Goal: Information Seeking & Learning: Learn about a topic

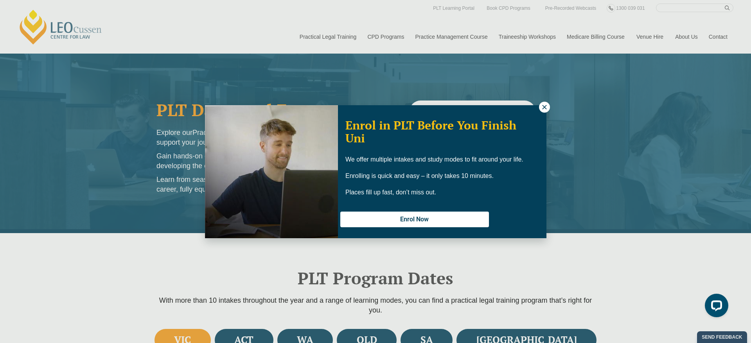
click at [541, 109] on icon at bounding box center [544, 107] width 7 height 7
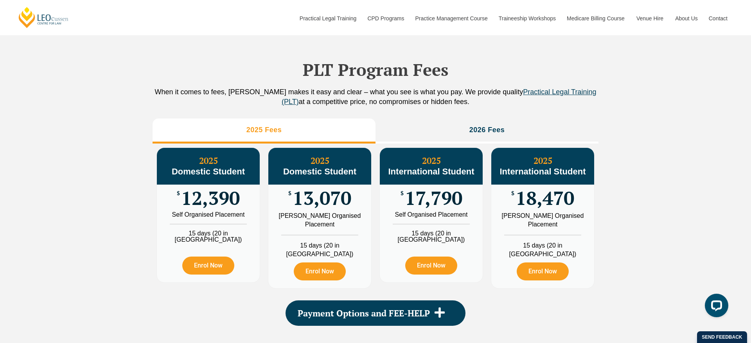
scroll to position [844, 0]
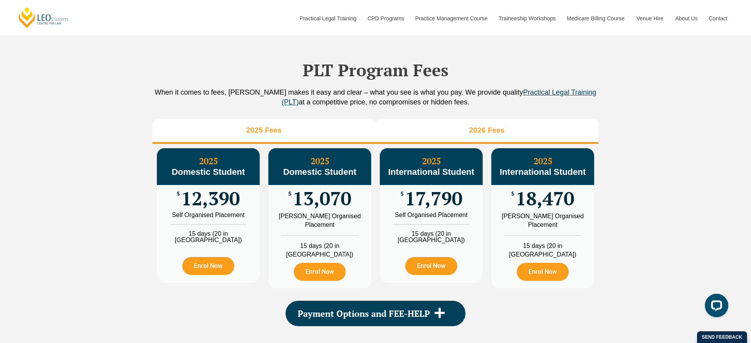
click at [511, 144] on li "2026 Fees" at bounding box center [487, 131] width 223 height 25
click at [341, 133] on li "2025 Fees" at bounding box center [264, 131] width 223 height 25
click at [481, 135] on h3 "2026 Fees" at bounding box center [487, 130] width 36 height 9
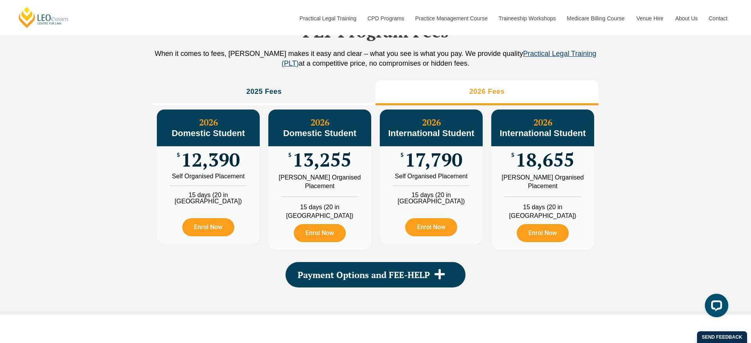
scroll to position [931, 0]
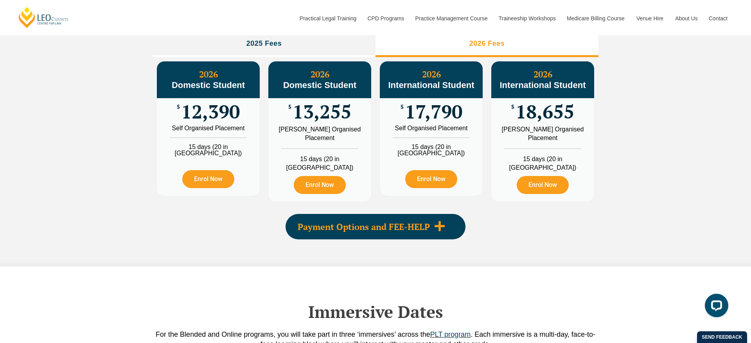
click at [428, 231] on span "Payment Options and FEE-HELP" at bounding box center [364, 227] width 132 height 9
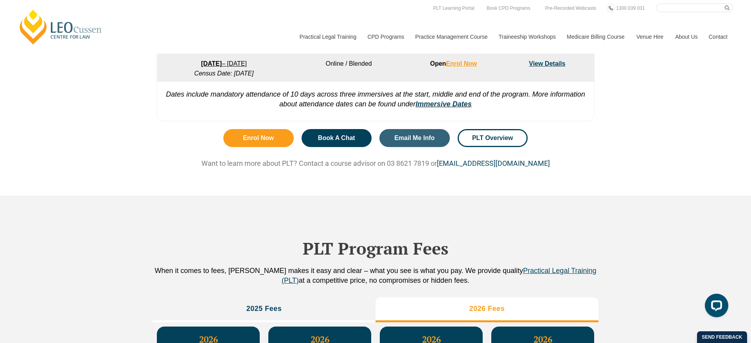
scroll to position [660, 0]
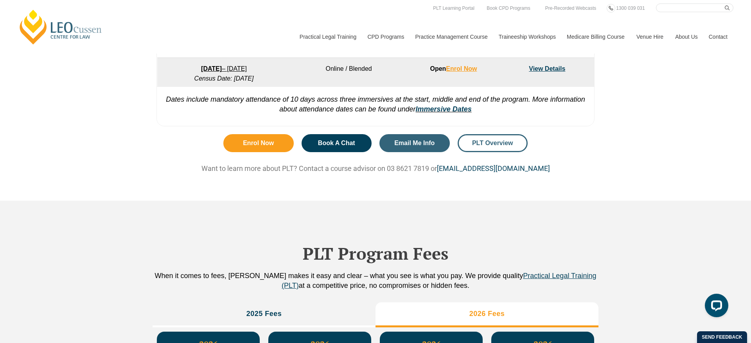
click at [485, 146] on span "PLT Overview" at bounding box center [492, 143] width 41 height 6
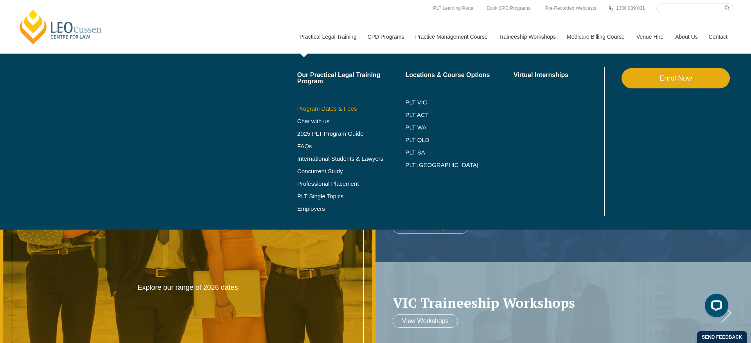
click at [323, 111] on link "Program Dates & Fees" at bounding box center [351, 109] width 108 height 6
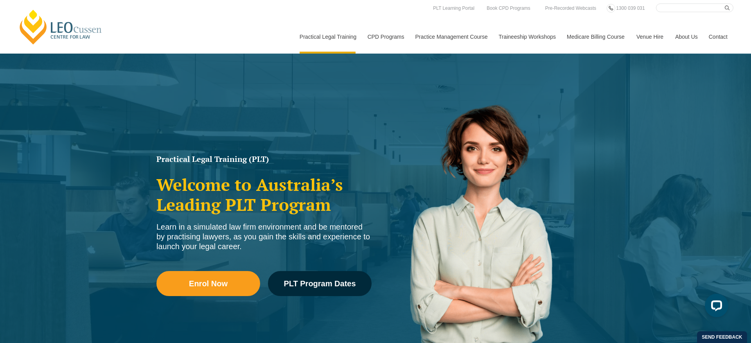
click at [608, 39] on link "Medicare Billing Course" at bounding box center [596, 37] width 70 height 34
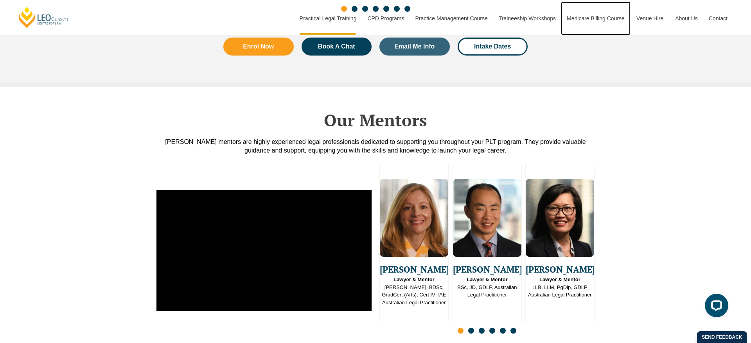
scroll to position [1958, 0]
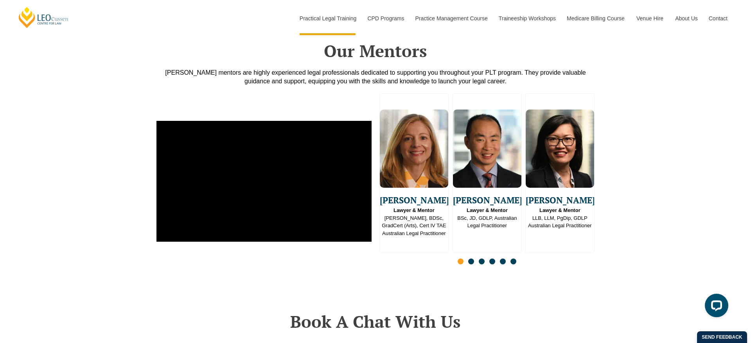
click at [472, 259] on span "Go to slide 2" at bounding box center [471, 262] width 6 height 6
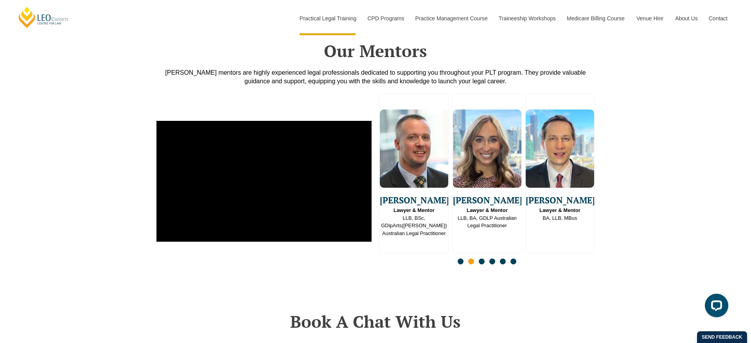
click at [481, 259] on span "Go to slide 3" at bounding box center [482, 262] width 6 height 6
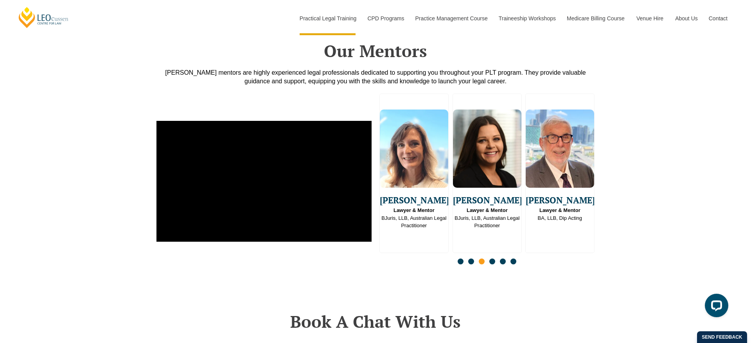
click at [495, 259] on span "Go to slide 4" at bounding box center [492, 262] width 6 height 6
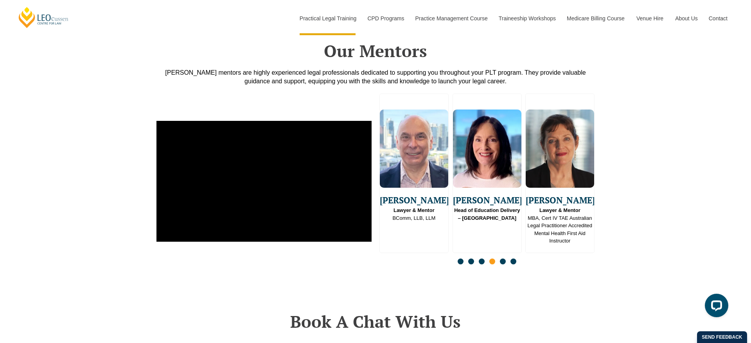
click at [503, 259] on span "Go to slide 5" at bounding box center [503, 262] width 6 height 6
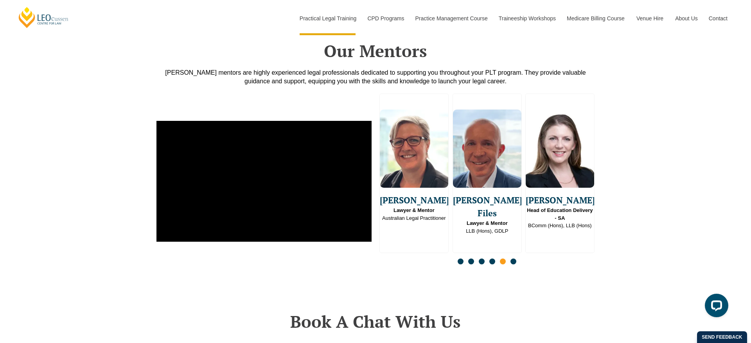
click at [516, 259] on span "Go to slide 6" at bounding box center [513, 262] width 6 height 6
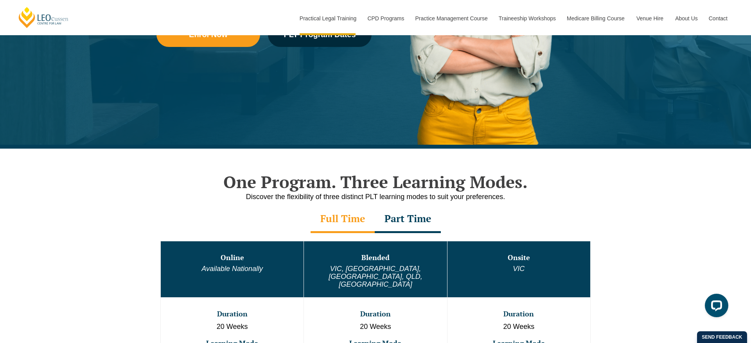
scroll to position [0, 0]
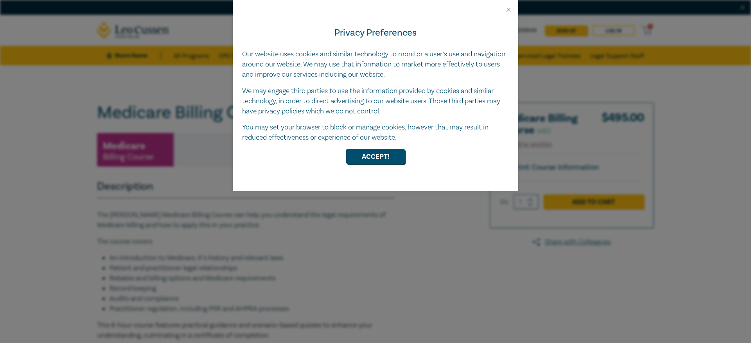
click at [509, 15] on div "Privacy Preferences Our website uses cookies and similar technology to monitor …" at bounding box center [376, 102] width 286 height 178
click at [509, 11] on button "Close" at bounding box center [508, 9] width 7 height 7
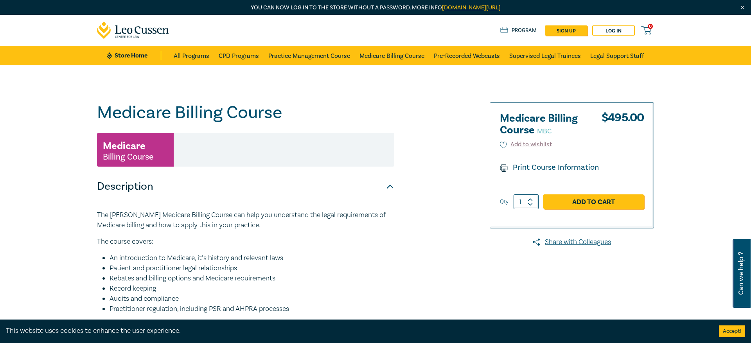
scroll to position [17, 0]
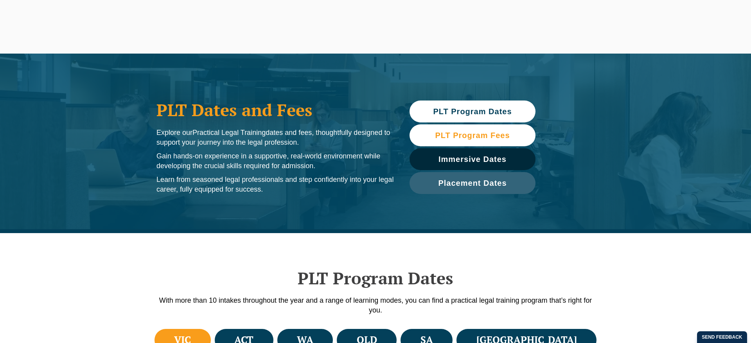
click at [478, 144] on link "PLT Program Fees" at bounding box center [473, 135] width 126 height 22
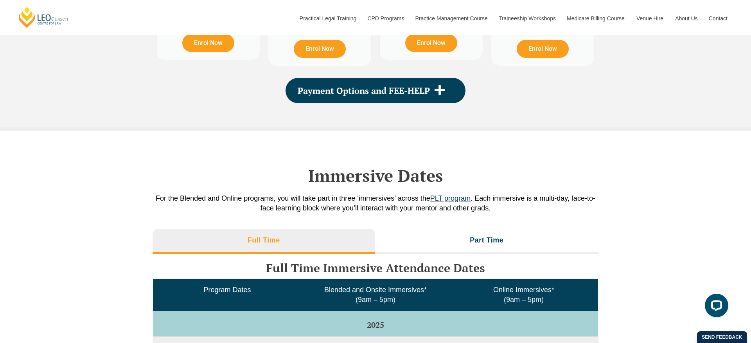
scroll to position [1075, 0]
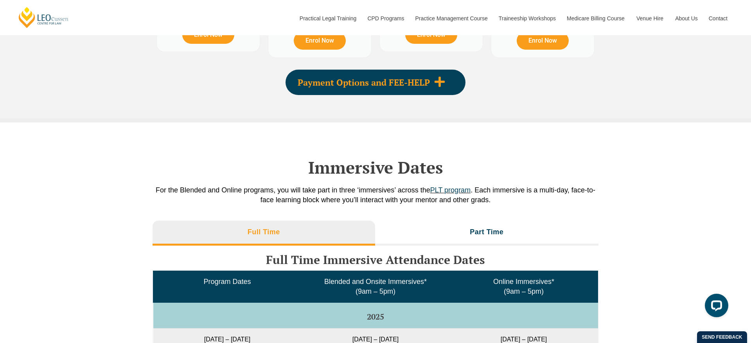
click at [368, 91] on div "Payment Options and FEE-HELP" at bounding box center [376, 82] width 180 height 25
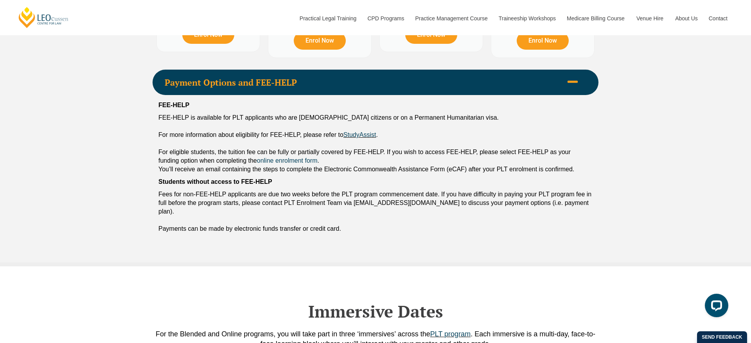
click at [174, 119] on div "FEE-HELP is available for PLT applicants who are [DEMOGRAPHIC_DATA] citizens or…" at bounding box center [375, 117] width 434 height 9
click at [357, 135] on link "StudyAssist" at bounding box center [359, 134] width 33 height 7
